Goal: Navigation & Orientation: Find specific page/section

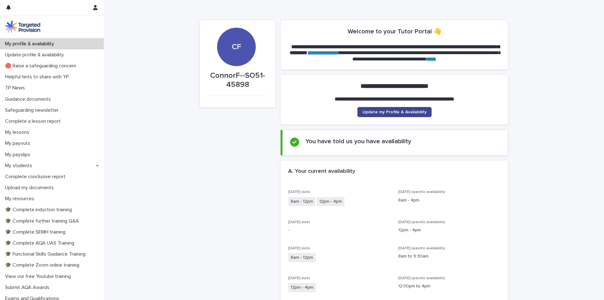
click at [400, 114] on span "Update my Profile & Availability" at bounding box center [394, 112] width 64 height 4
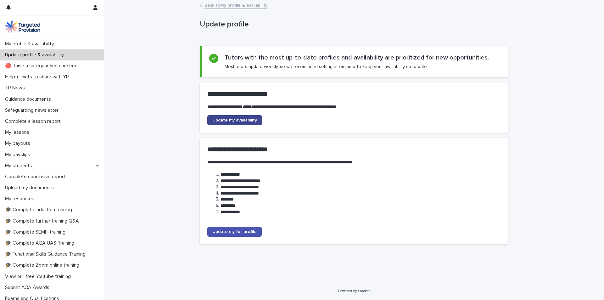
click at [220, 122] on span "Update my availability" at bounding box center [234, 120] width 45 height 4
click at [45, 47] on div "My profile & availability" at bounding box center [52, 43] width 104 height 11
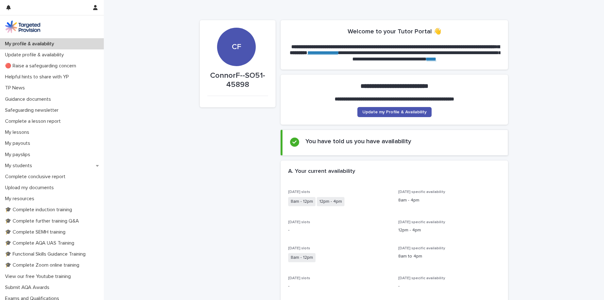
click at [375, 117] on section "**********" at bounding box center [394, 100] width 227 height 50
click at [376, 113] on span "Update my Profile & Availability" at bounding box center [394, 112] width 64 height 4
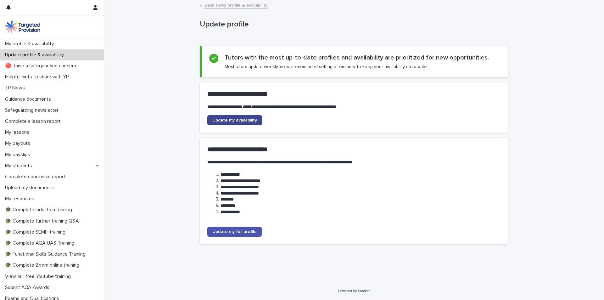
click at [246, 118] on span "Update my availability" at bounding box center [234, 120] width 45 height 4
click at [29, 135] on p "My lessons" at bounding box center [19, 132] width 32 height 6
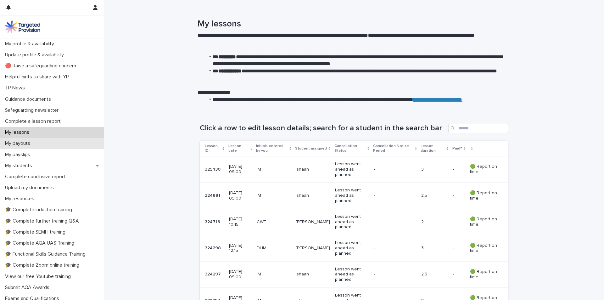
click at [68, 146] on div "My payouts" at bounding box center [52, 143] width 104 height 11
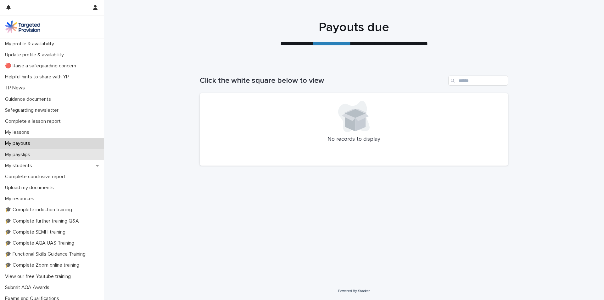
click at [67, 157] on div "My payslips" at bounding box center [52, 154] width 104 height 11
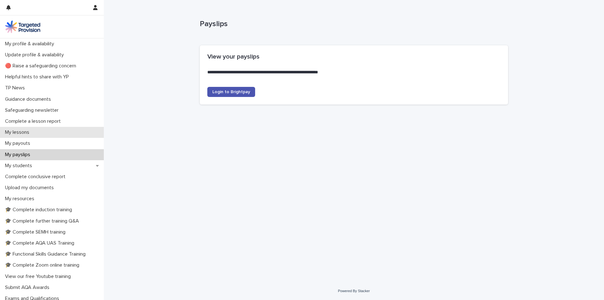
click at [64, 131] on div "My lessons" at bounding box center [52, 132] width 104 height 11
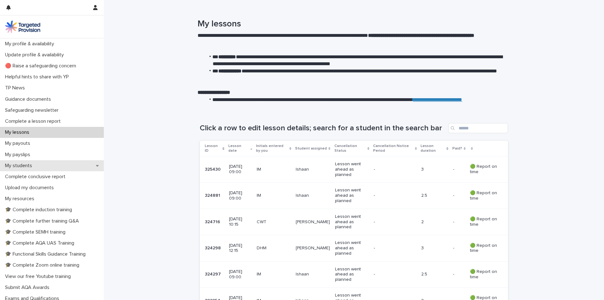
click at [59, 166] on div "My students" at bounding box center [52, 165] width 104 height 11
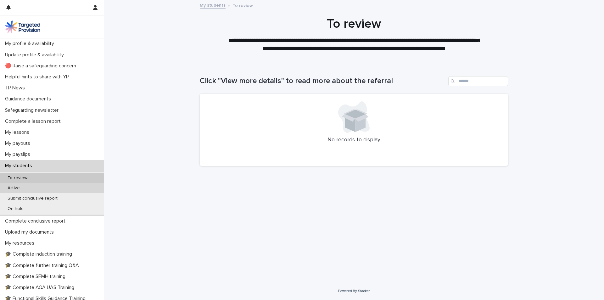
click at [61, 189] on div "Active" at bounding box center [52, 188] width 104 height 10
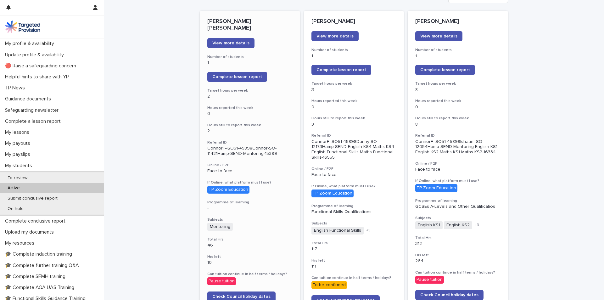
scroll to position [73, 0]
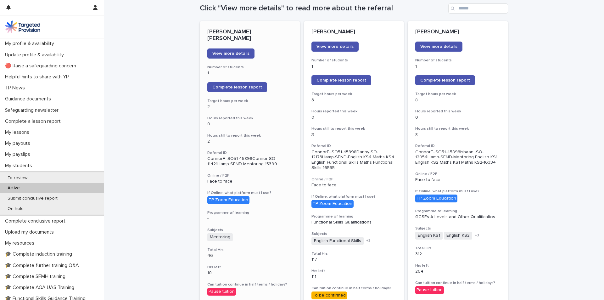
click at [208, 41] on div "[PERSON_NAME] [PERSON_NAME] View more details Number of students 1 Complete les…" at bounding box center [250, 241] width 100 height 440
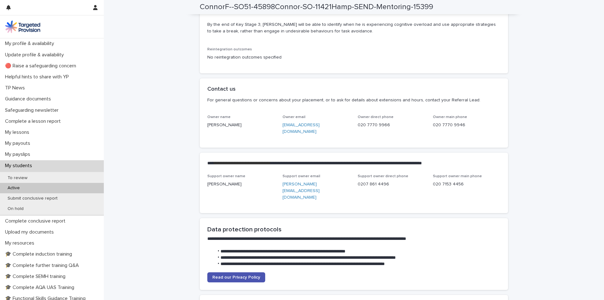
scroll to position [1510, 0]
